Goal: Transaction & Acquisition: Book appointment/travel/reservation

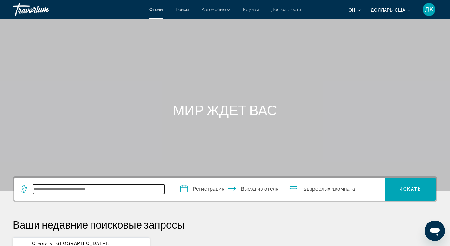
click at [51, 190] on input "Виджет поиска" at bounding box center [98, 189] width 131 height 10
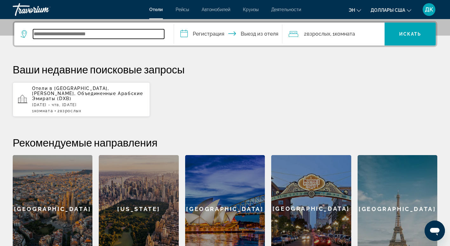
scroll to position [155, 0]
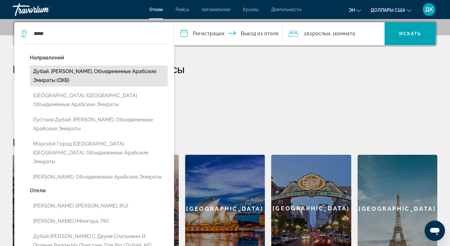
click at [106, 69] on button "Дубай, Эмират Дубай, Объединенные Арабские Эмираты (DXB)" at bounding box center [99, 75] width 138 height 21
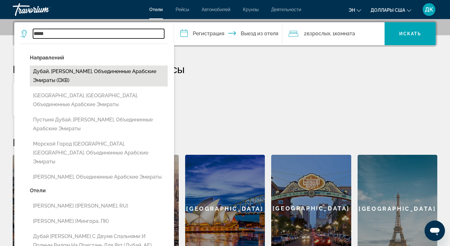
type input "**********"
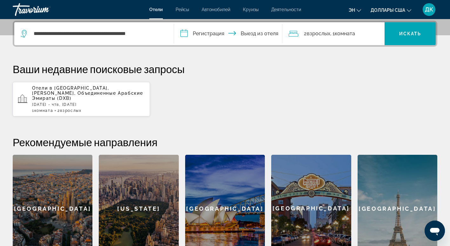
click at [202, 34] on input "**********" at bounding box center [229, 34] width 111 height 25
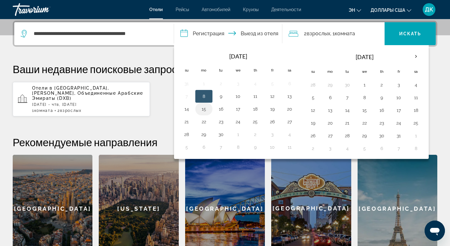
click at [206, 109] on button "15" at bounding box center [204, 109] width 10 height 9
click at [257, 108] on button "18" at bounding box center [255, 109] width 10 height 9
type input "**********"
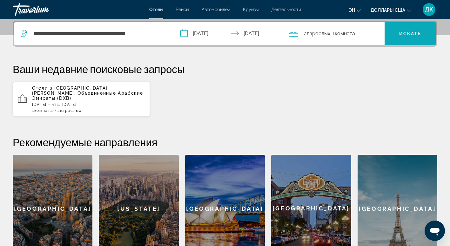
click at [410, 34] on span "Искать" at bounding box center [410, 33] width 22 height 5
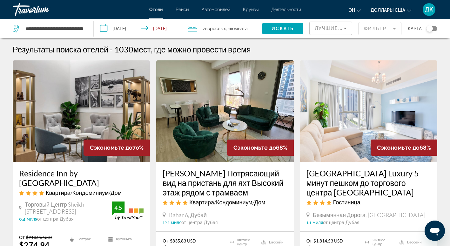
click at [346, 29] on icon "Сортировать по" at bounding box center [346, 28] width 8 height 8
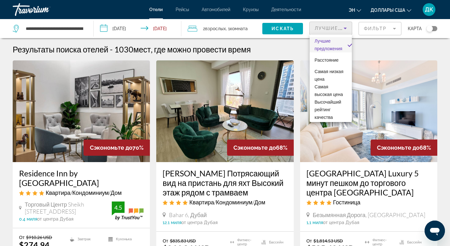
click at [346, 29] on div at bounding box center [225, 123] width 450 height 246
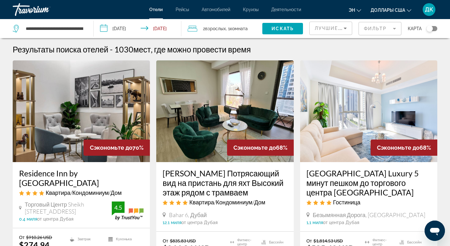
click at [393, 27] on mat-form-field "Фильтр" at bounding box center [380, 28] width 43 height 13
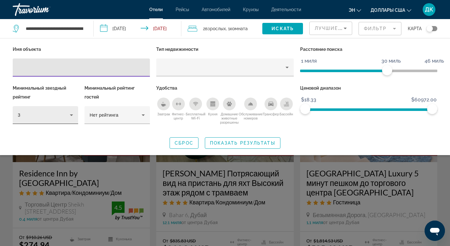
click at [70, 116] on icon "Фильтры отелей" at bounding box center [72, 115] width 8 height 8
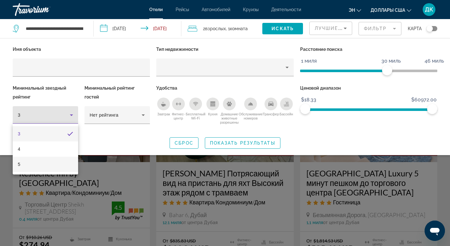
click at [34, 164] on mat-option "5" at bounding box center [45, 164] width 65 height 15
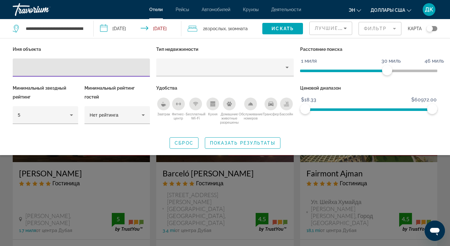
click at [54, 69] on input "Фильтры отелей" at bounding box center [81, 68] width 127 height 8
type input "**********"
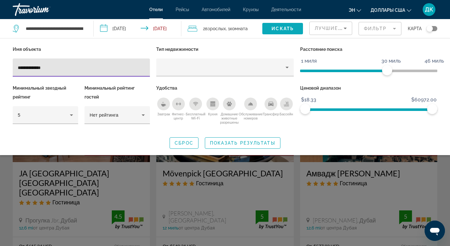
click at [287, 27] on span "Искать" at bounding box center [283, 28] width 22 height 5
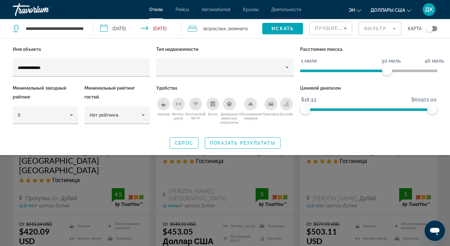
scroll to position [32, 0]
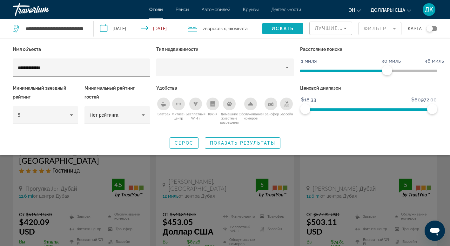
click at [284, 28] on span "Искать" at bounding box center [283, 28] width 22 height 5
click at [245, 143] on span "Показать результаты" at bounding box center [242, 142] width 65 height 5
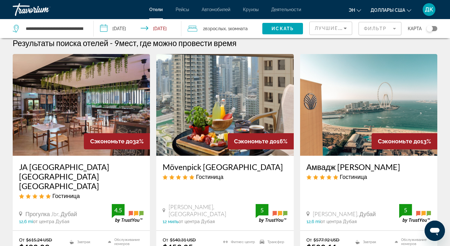
scroll to position [0, 0]
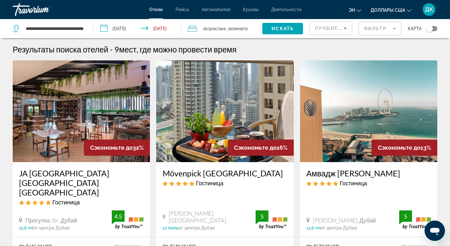
click at [37, 9] on div "Травориум" at bounding box center [45, 9] width 64 height 17
